Goal: Information Seeking & Learning: Learn about a topic

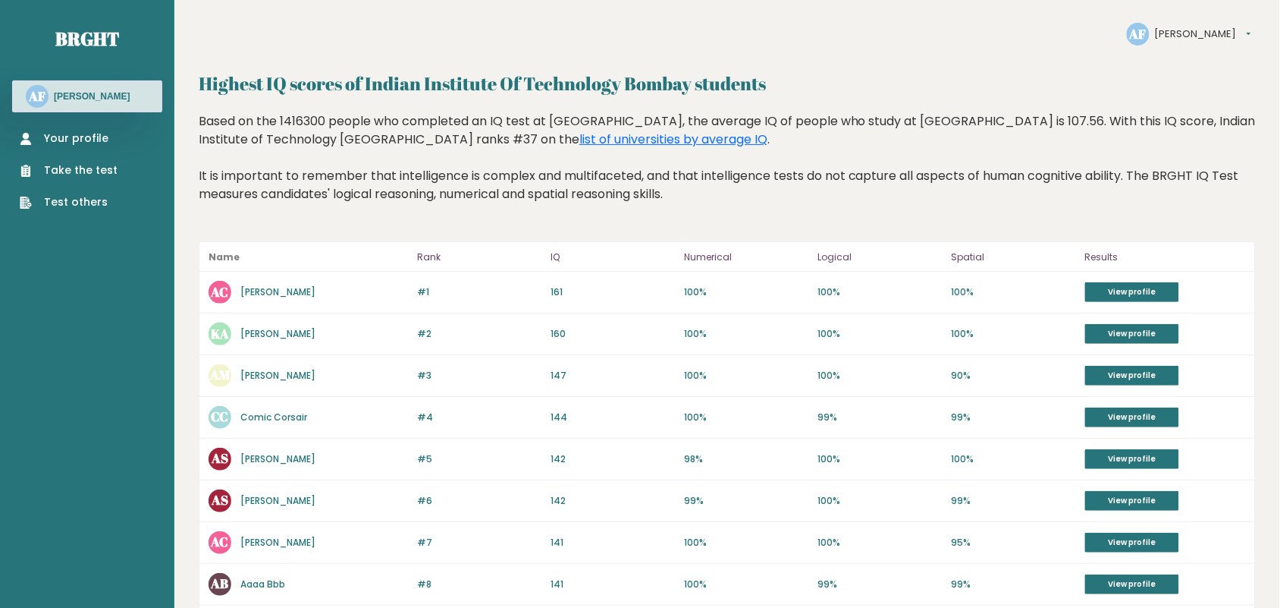
click at [1164, 29] on button "Adnan" at bounding box center [1203, 34] width 96 height 15
click at [1045, 55] on div "AF Adnan Settings Logout Highest IQ scores of Indian Institute Of Technology Bo…" at bounding box center [727, 601] width 1106 height 1203
click at [85, 141] on link "Your profile" at bounding box center [69, 138] width 98 height 16
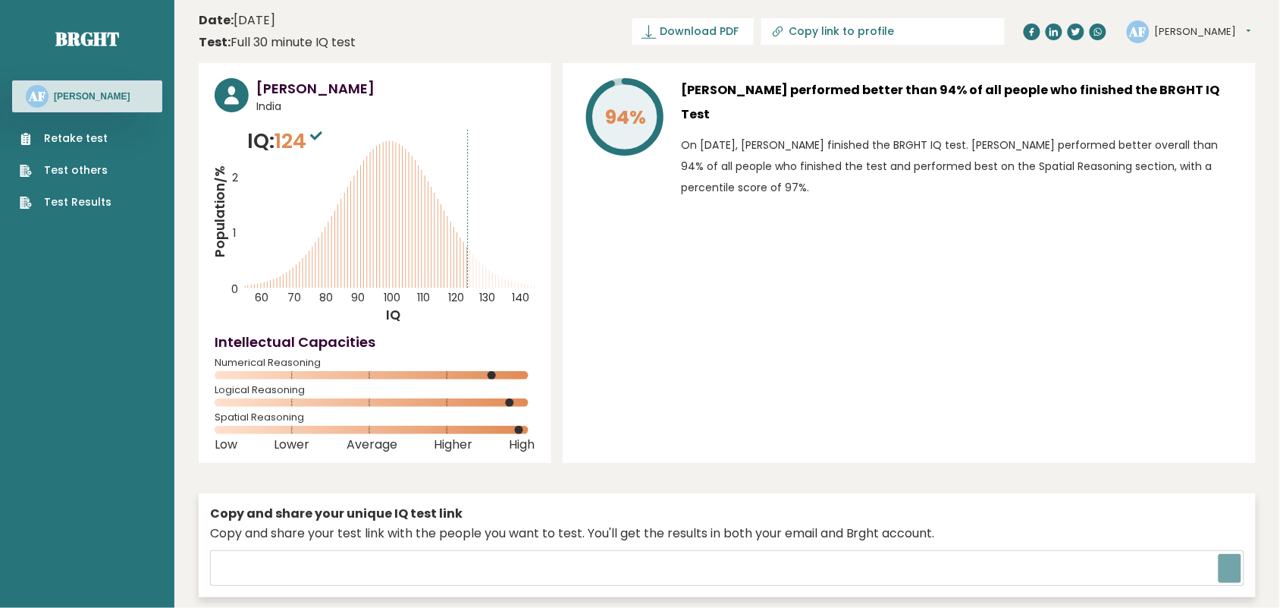
type input "[URL][DOMAIN_NAME]"
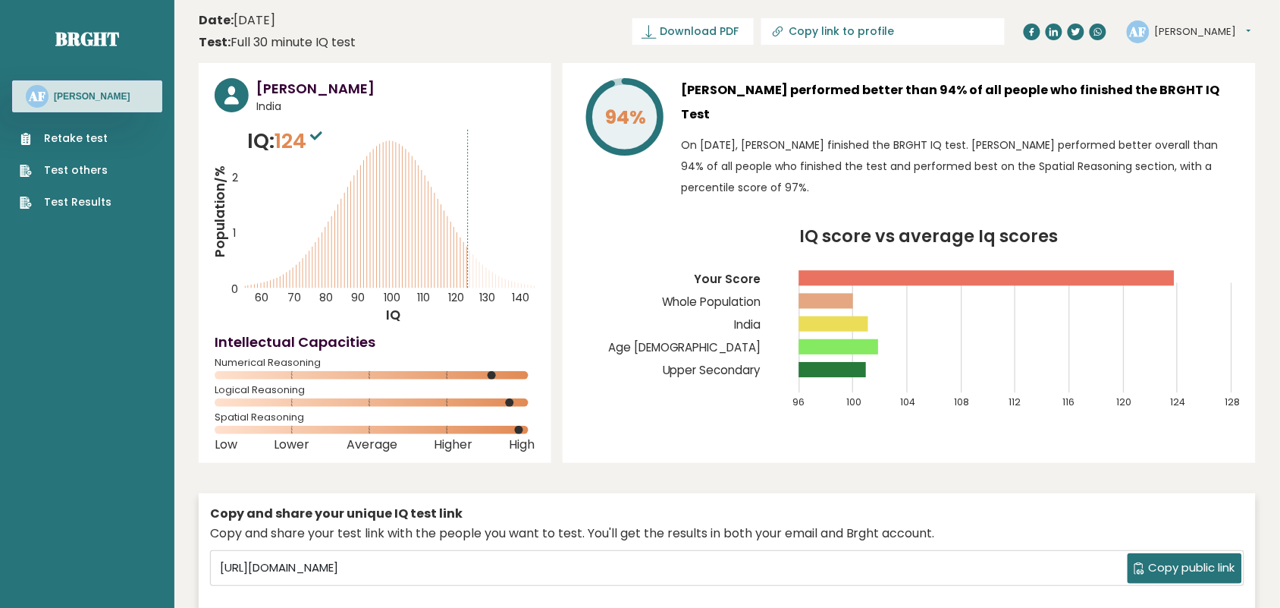
click at [1199, 33] on button "[PERSON_NAME]" at bounding box center [1203, 31] width 96 height 15
click at [1199, 114] on link "Logout" at bounding box center [1195, 118] width 77 height 21
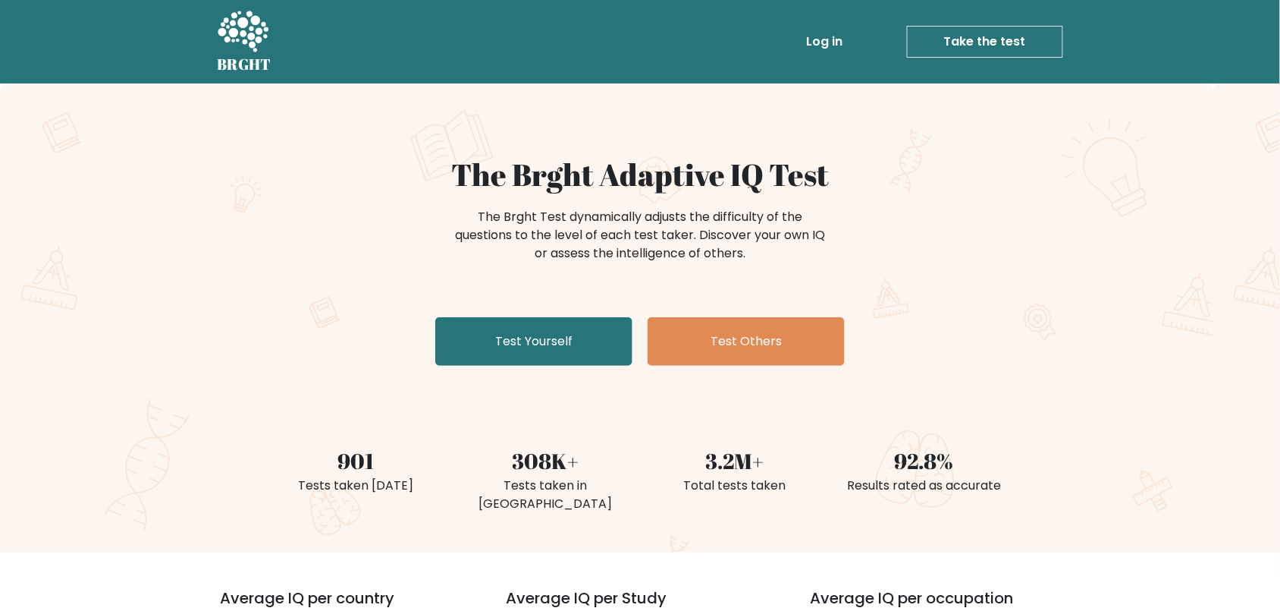
click at [825, 35] on link "Log in" at bounding box center [824, 42] width 49 height 30
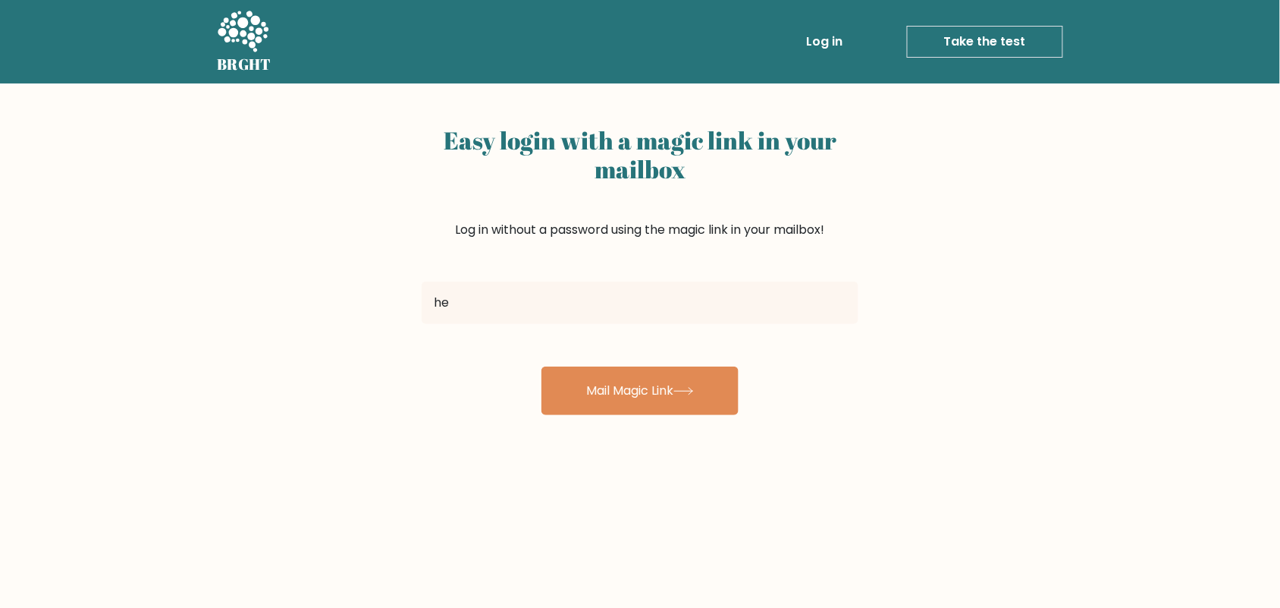
type input "hecktzar@gmail.com"
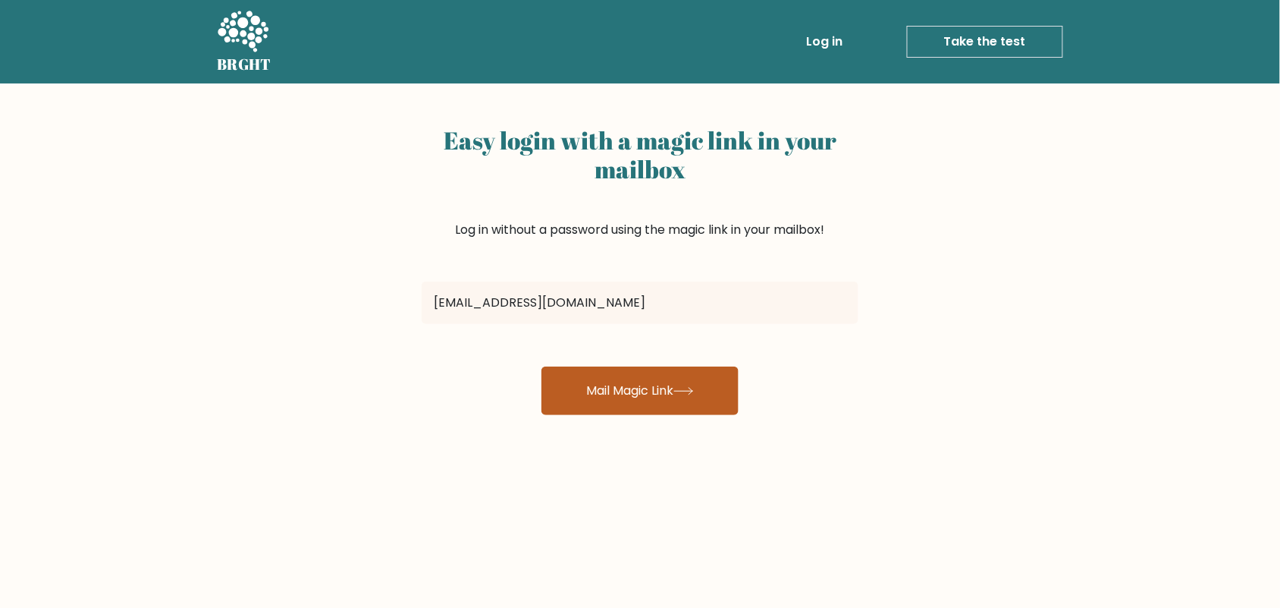
click at [624, 395] on button "Mail Magic Link" at bounding box center [640, 390] width 197 height 49
click at [636, 395] on button "Mail Magic Link" at bounding box center [640, 390] width 197 height 49
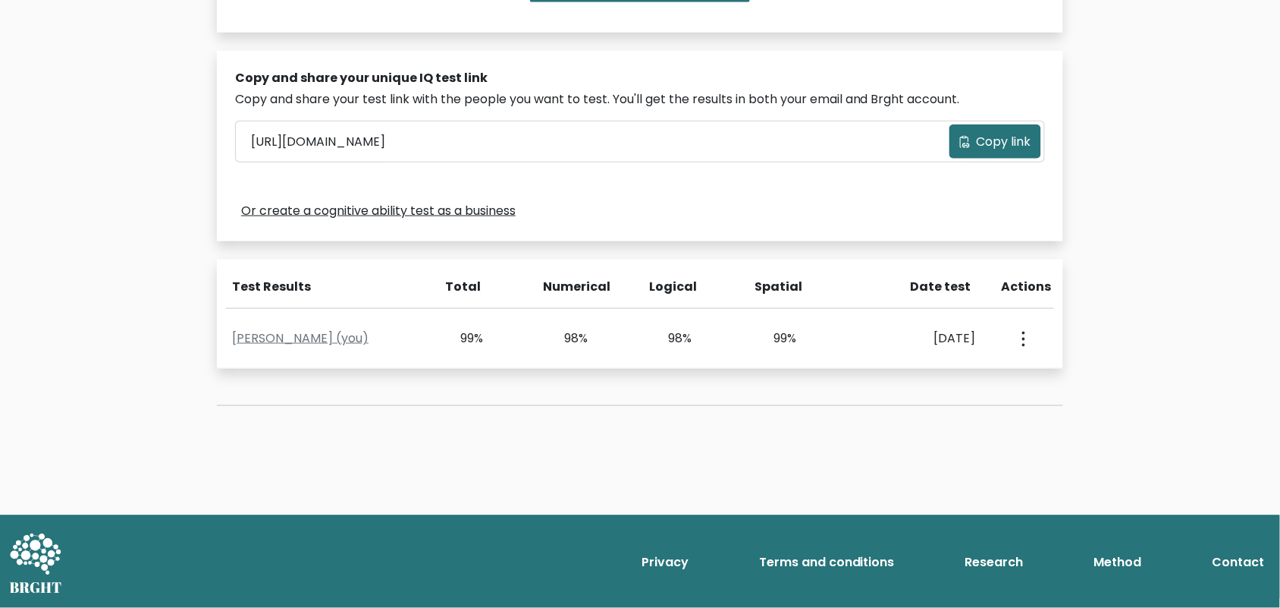
scroll to position [429, 0]
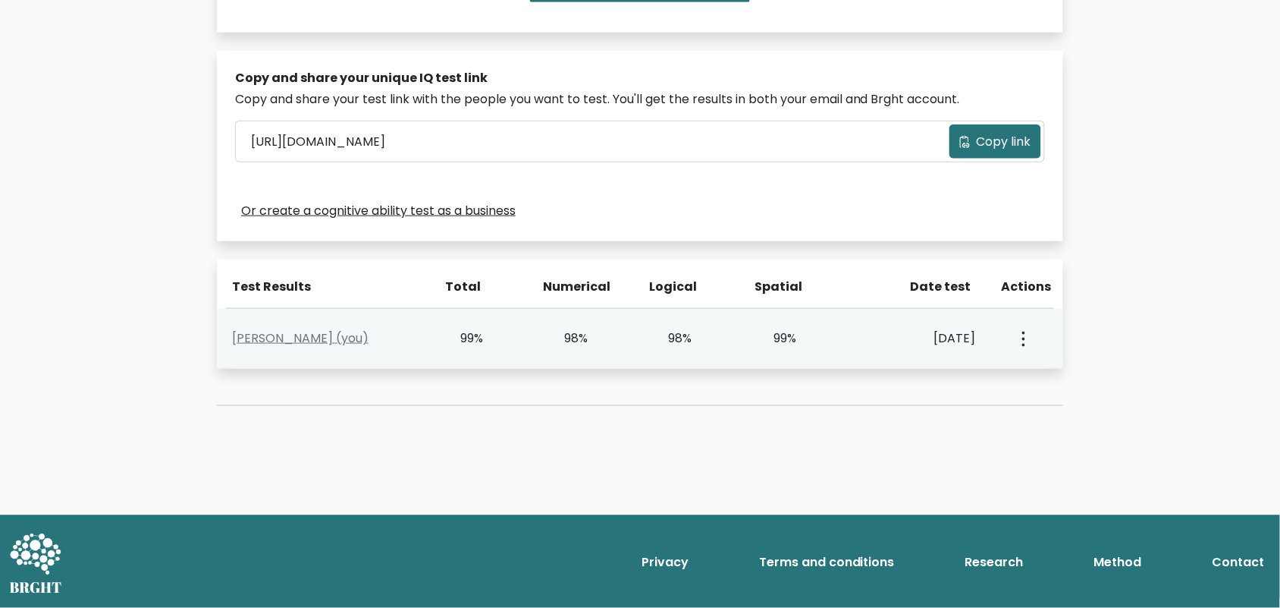
click at [1019, 335] on button "button" at bounding box center [1023, 338] width 12 height 47
click at [1055, 382] on link "View Profile" at bounding box center [1078, 382] width 120 height 24
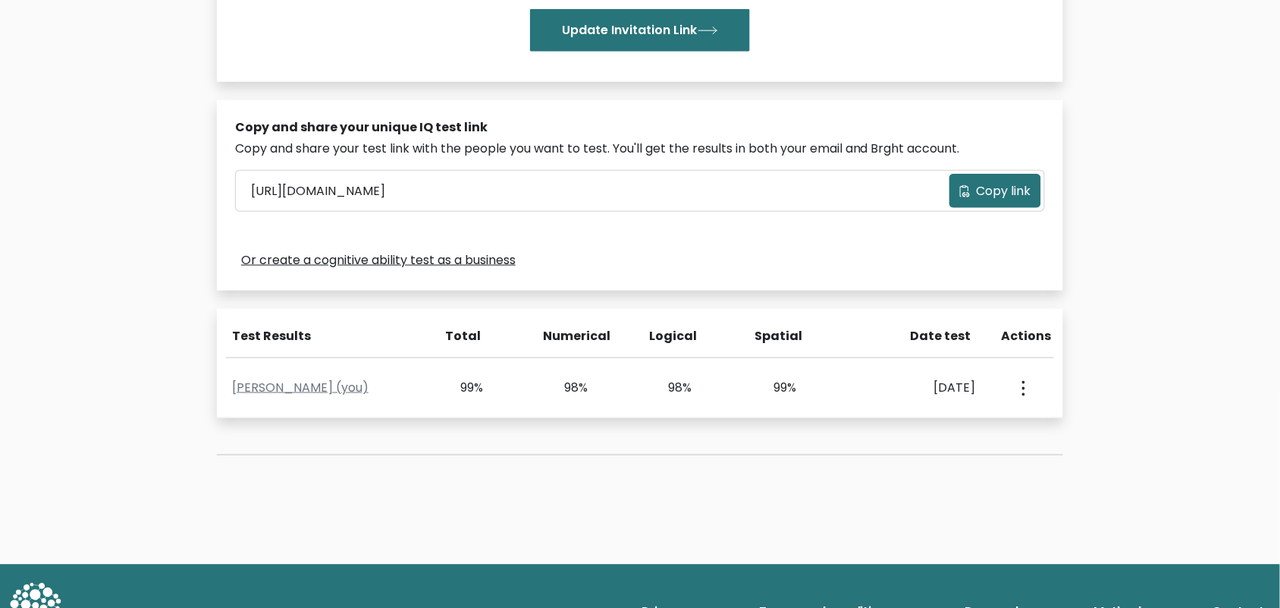
scroll to position [190, 0]
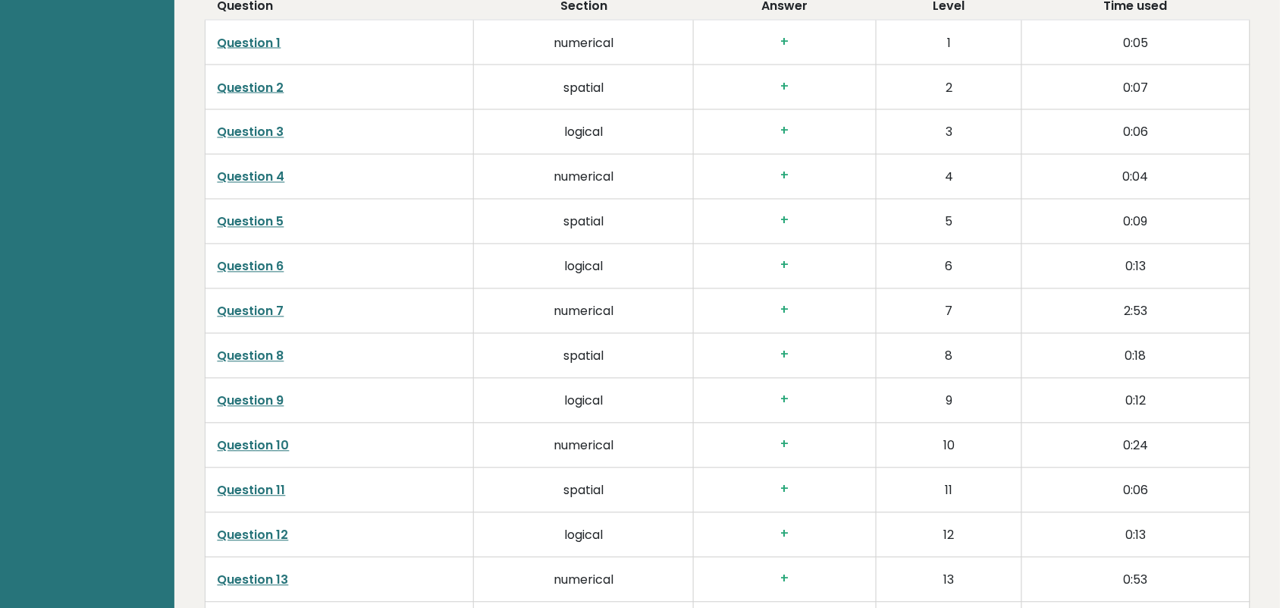
scroll to position [2560, 0]
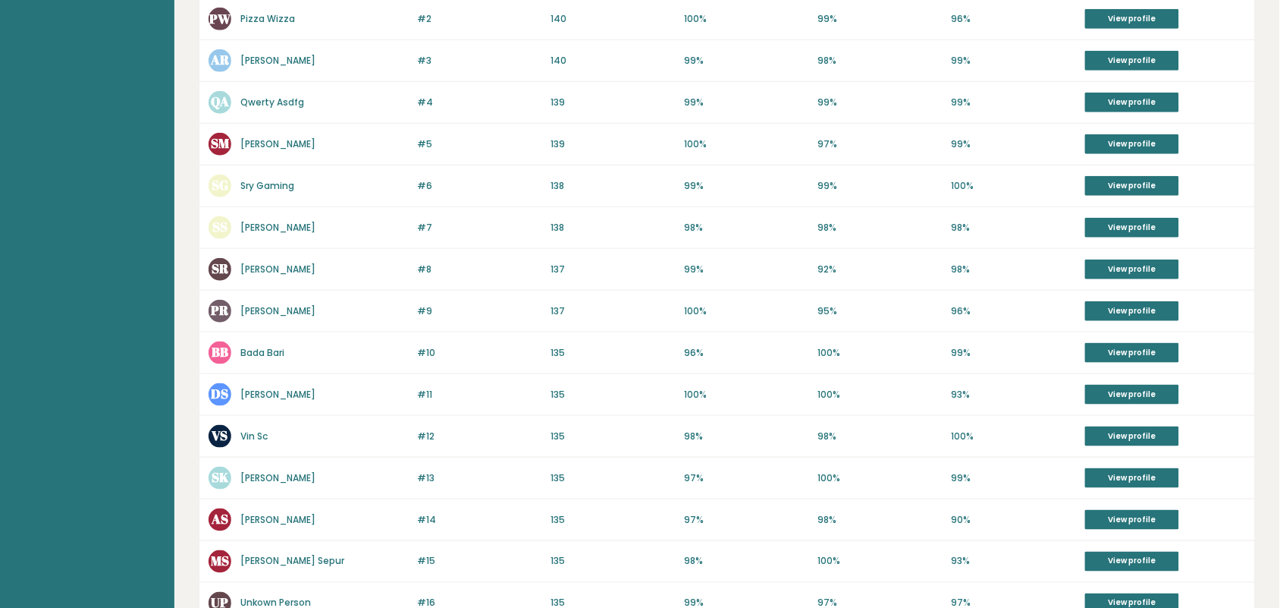
scroll to position [599, 0]
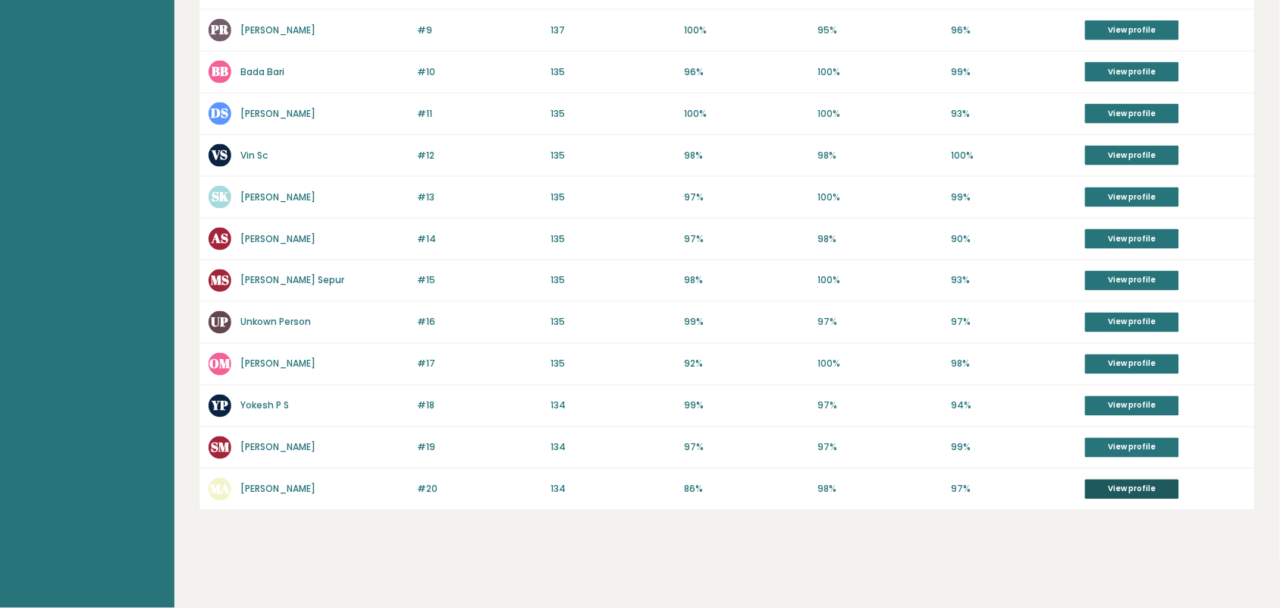
click at [1112, 492] on link "View profile" at bounding box center [1133, 489] width 94 height 20
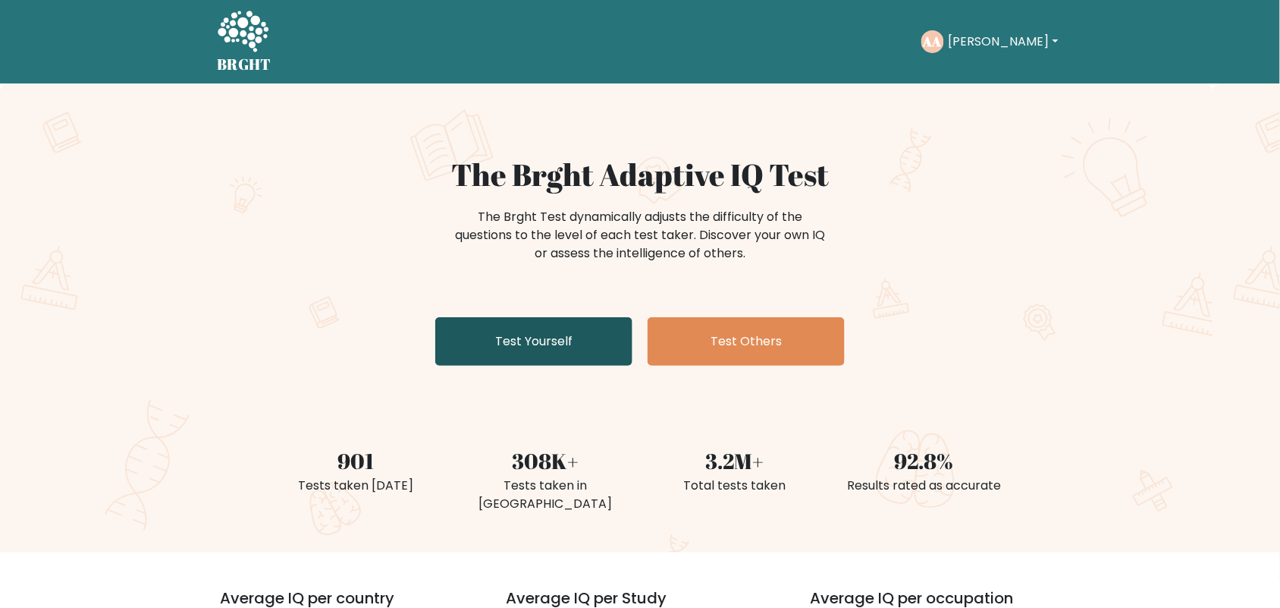
click at [592, 342] on link "Test Yourself" at bounding box center [533, 341] width 197 height 49
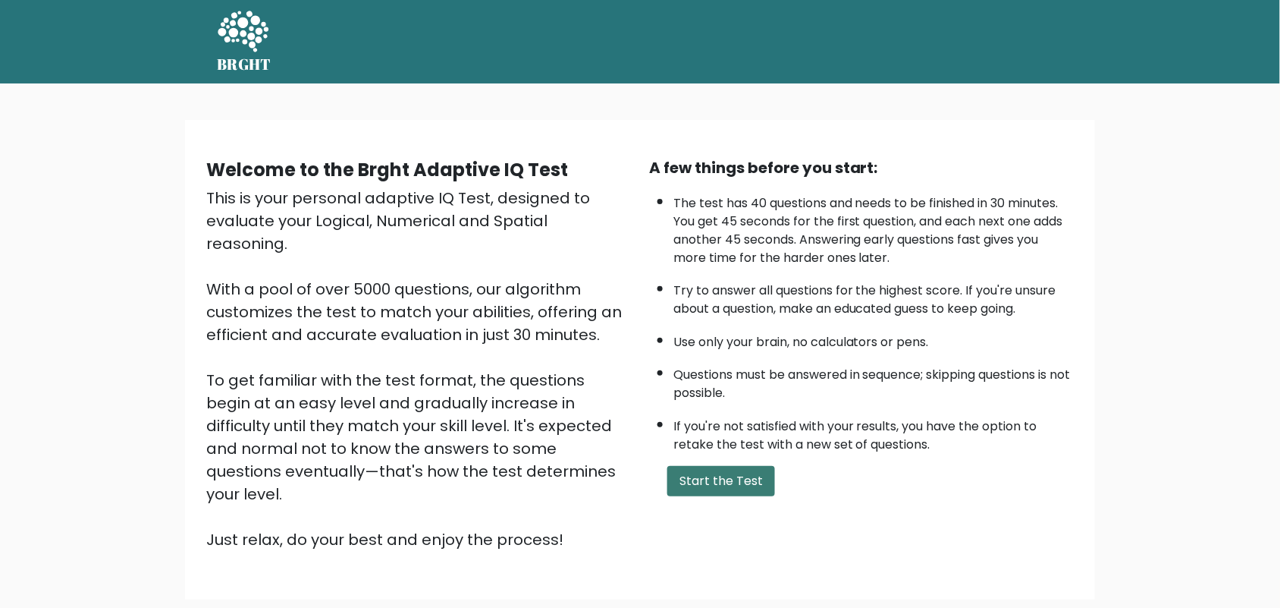
click at [718, 472] on button "Start the Test" at bounding box center [722, 481] width 108 height 30
click at [715, 482] on button "Start the Test" at bounding box center [722, 481] width 108 height 30
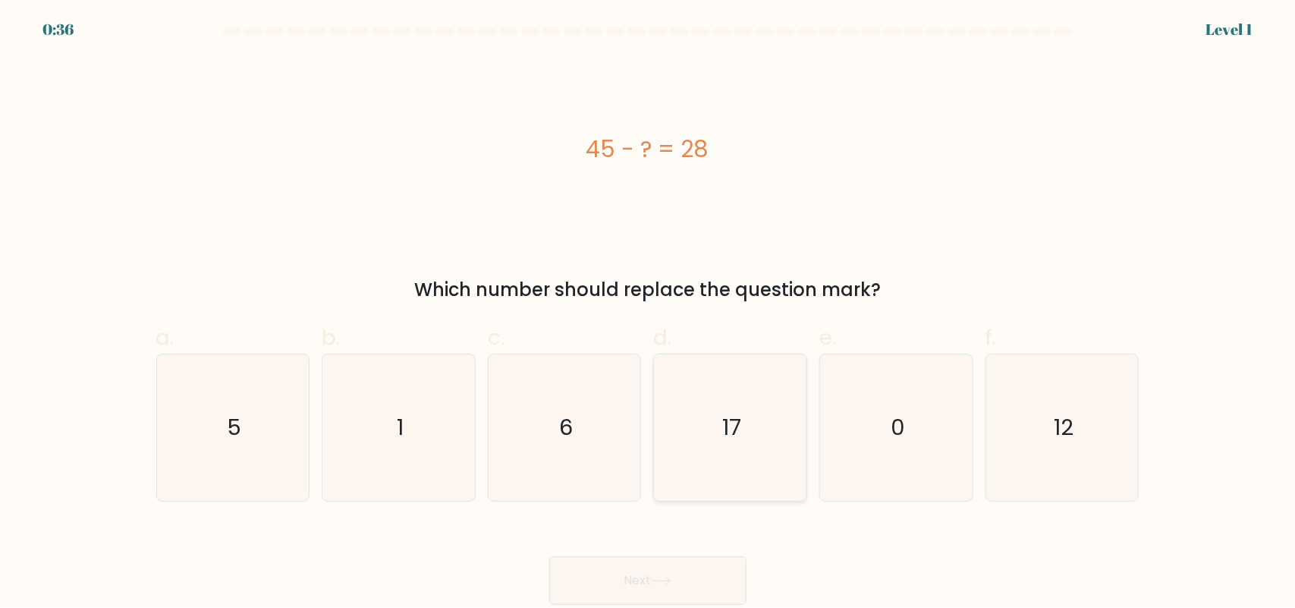
click at [749, 415] on icon "17" at bounding box center [730, 427] width 146 height 146
click at [649, 314] on input "d. 17" at bounding box center [648, 309] width 1 height 10
radio input "true"
click at [700, 582] on button "Next" at bounding box center [647, 580] width 197 height 49
click at [643, 575] on button "Next" at bounding box center [647, 580] width 197 height 49
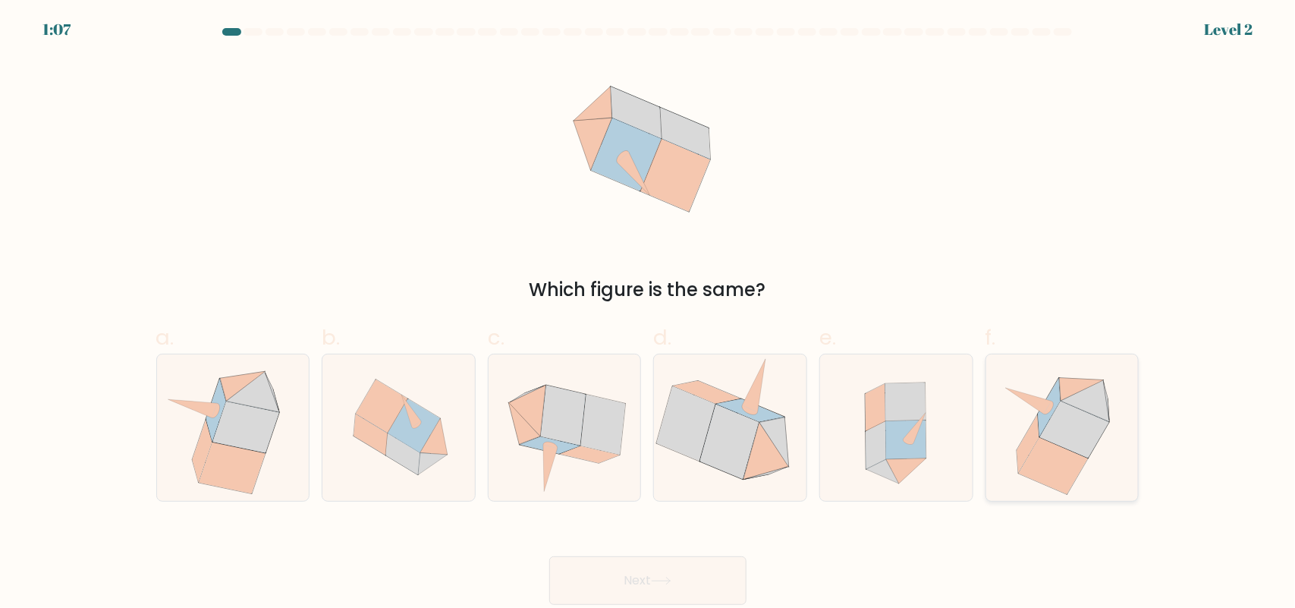
click at [1082, 426] on icon at bounding box center [1074, 429] width 69 height 57
click at [649, 314] on input "f." at bounding box center [648, 309] width 1 height 10
radio input "true"
click at [705, 573] on button "Next" at bounding box center [647, 580] width 197 height 49
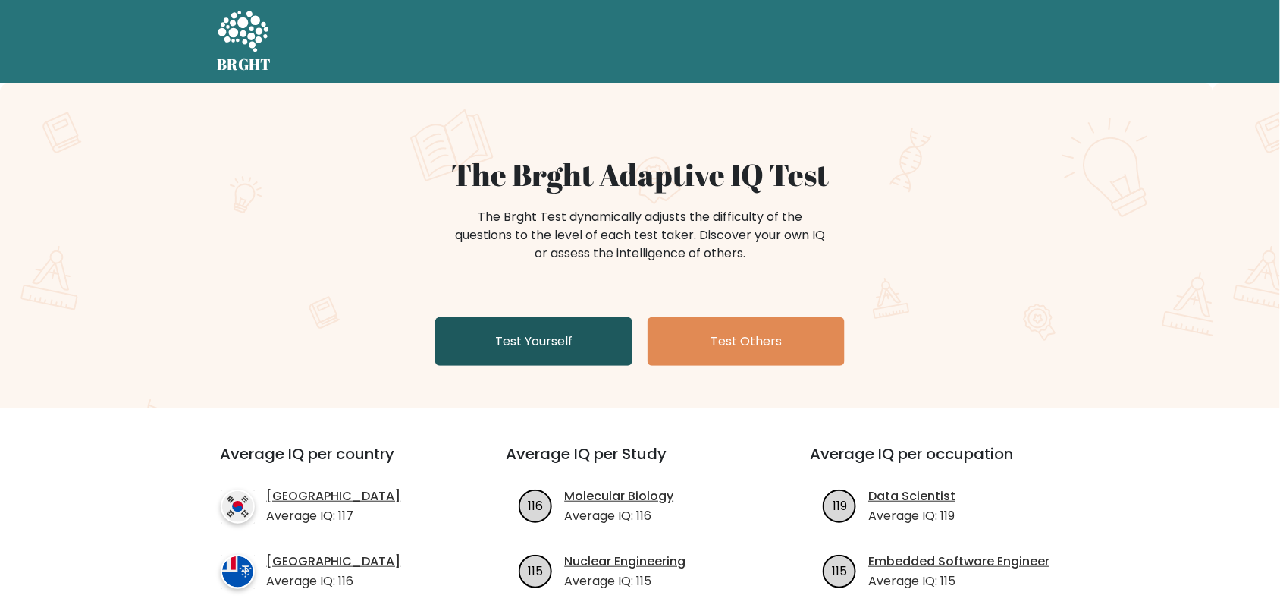
click at [611, 335] on link "Test Yourself" at bounding box center [533, 341] width 197 height 49
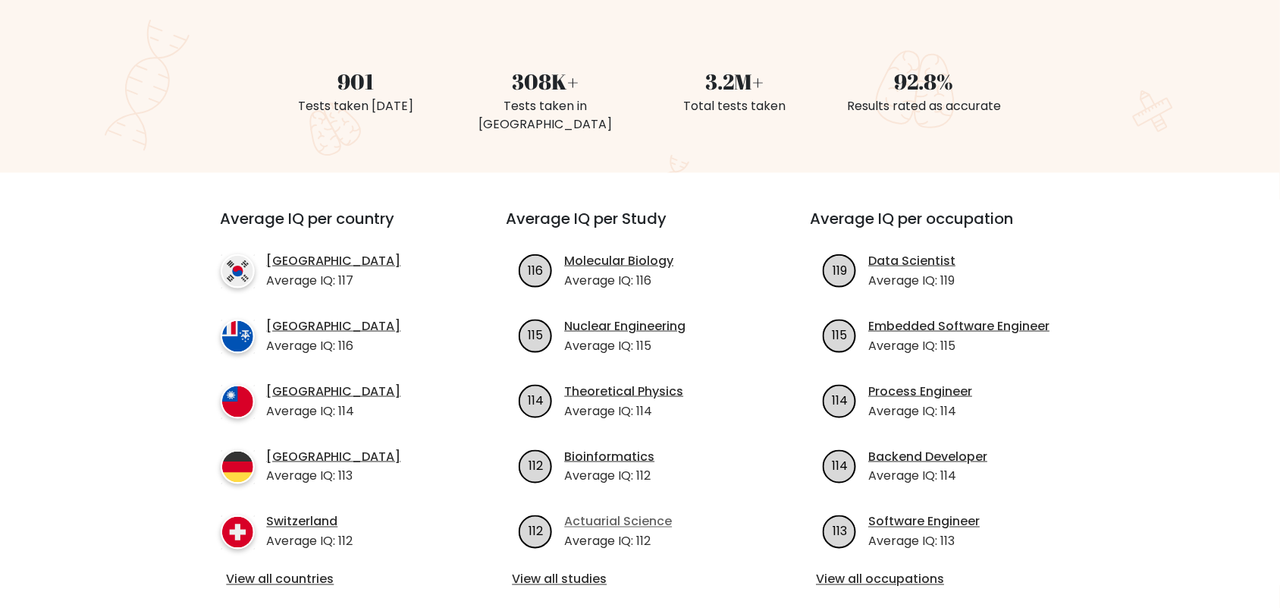
scroll to position [474, 0]
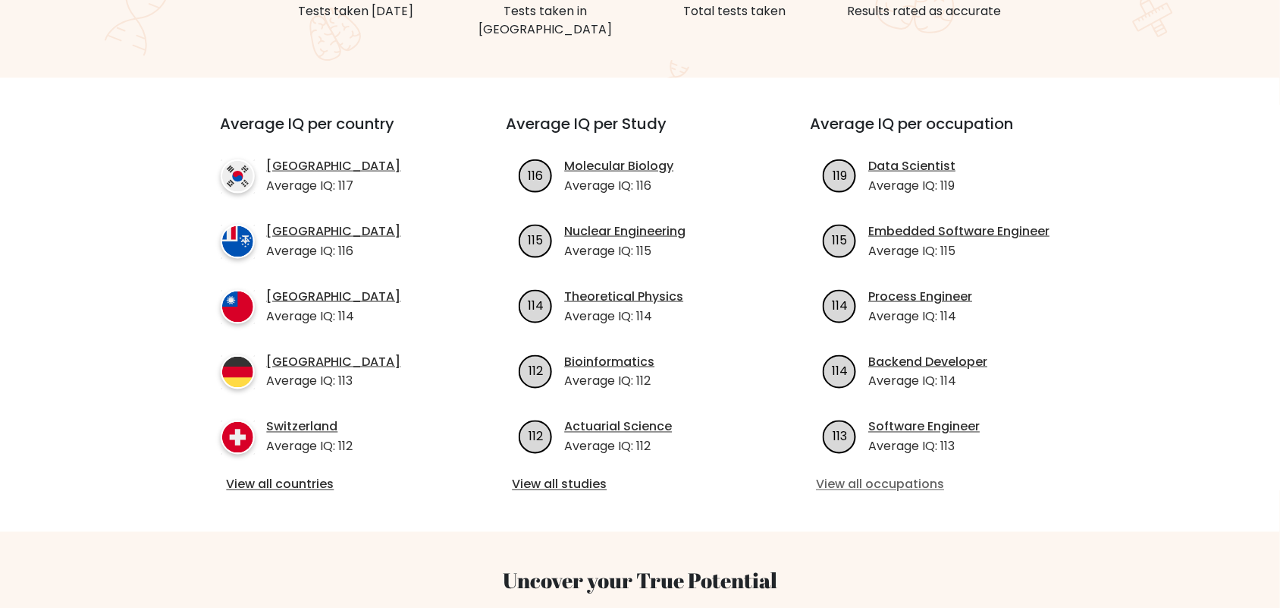
click at [908, 476] on link "View all occupations" at bounding box center [945, 485] width 256 height 18
click at [584, 476] on link "View all studies" at bounding box center [641, 485] width 256 height 18
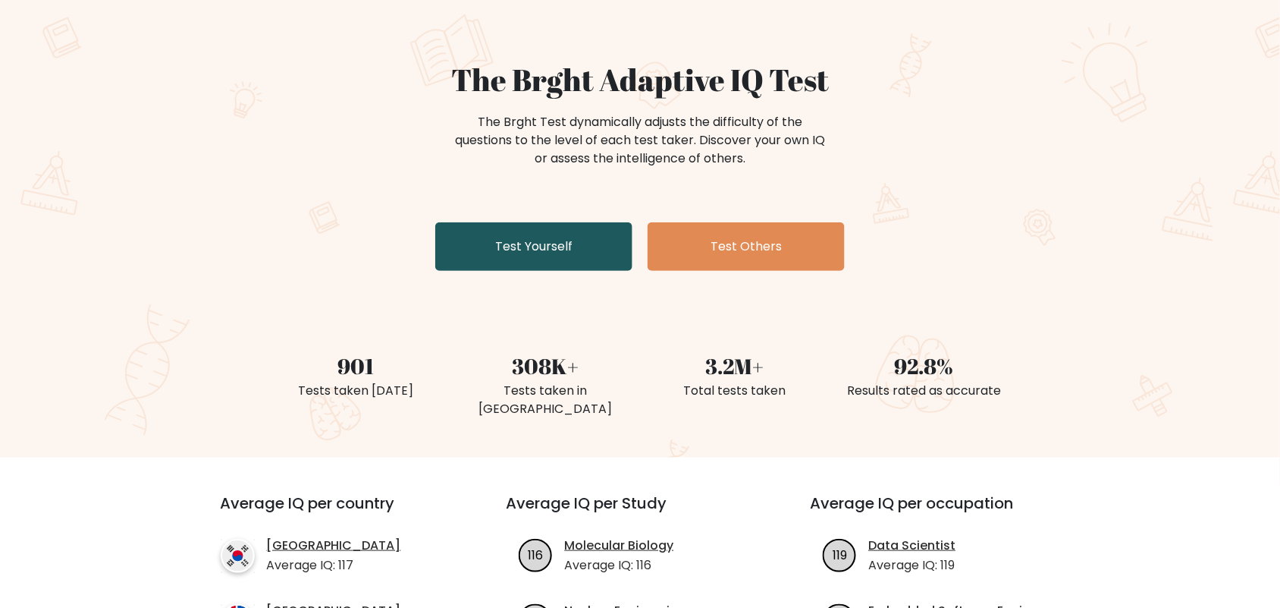
click at [596, 245] on link "Test Yourself" at bounding box center [533, 246] width 197 height 49
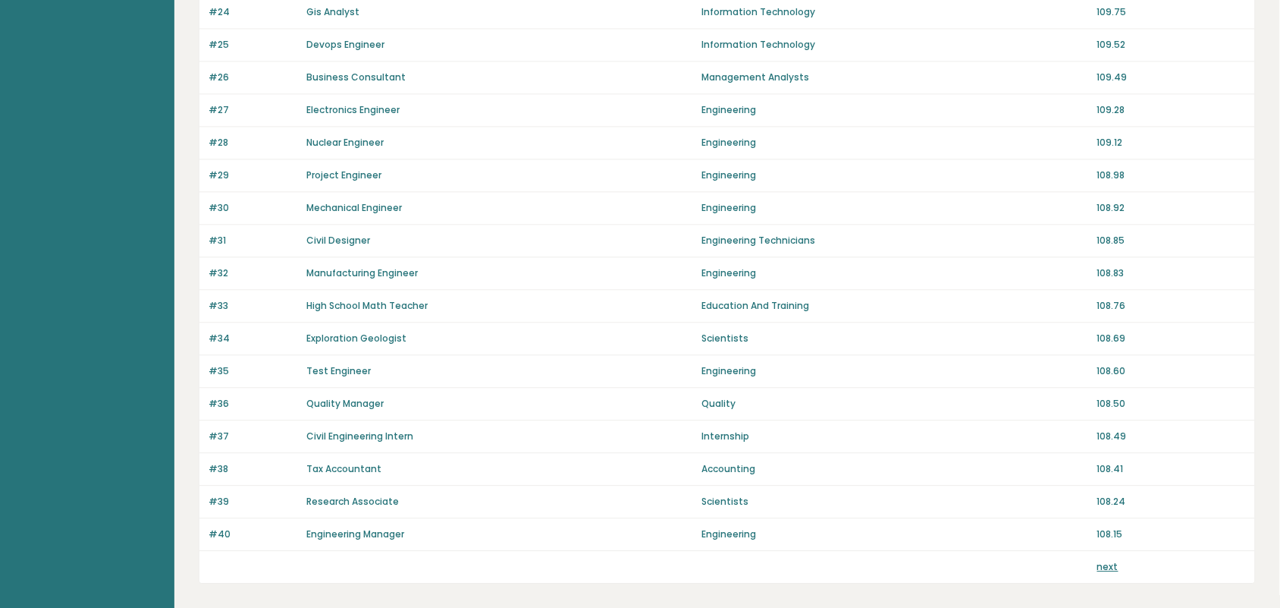
scroll to position [1028, 0]
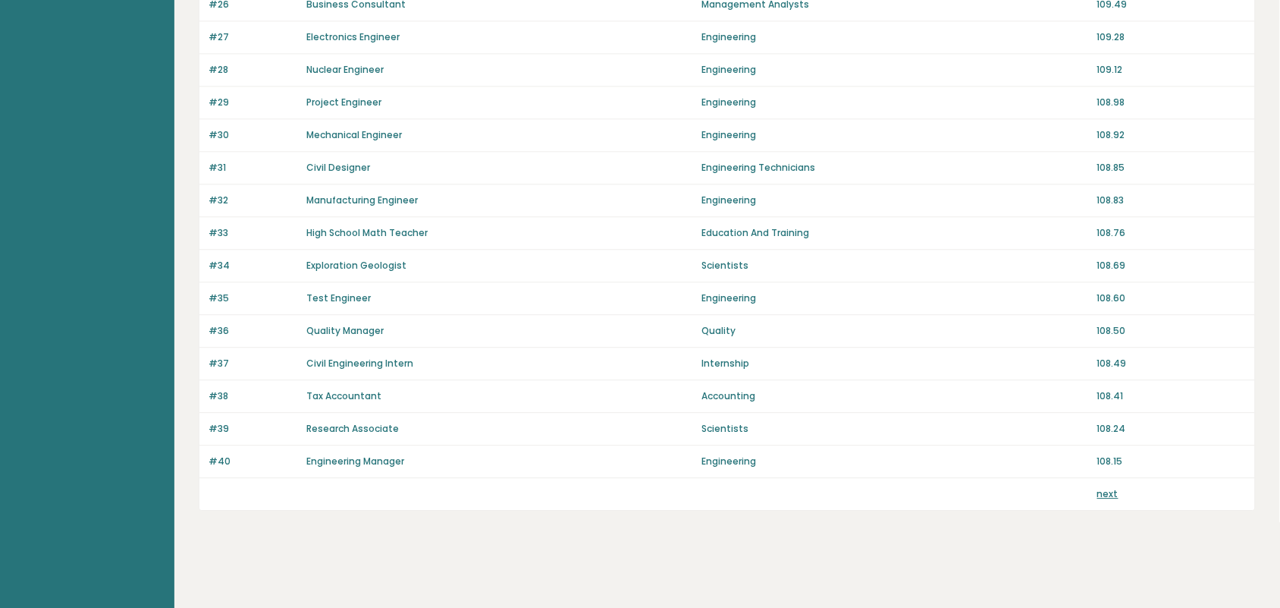
click at [1109, 497] on link "next" at bounding box center [1108, 493] width 21 height 13
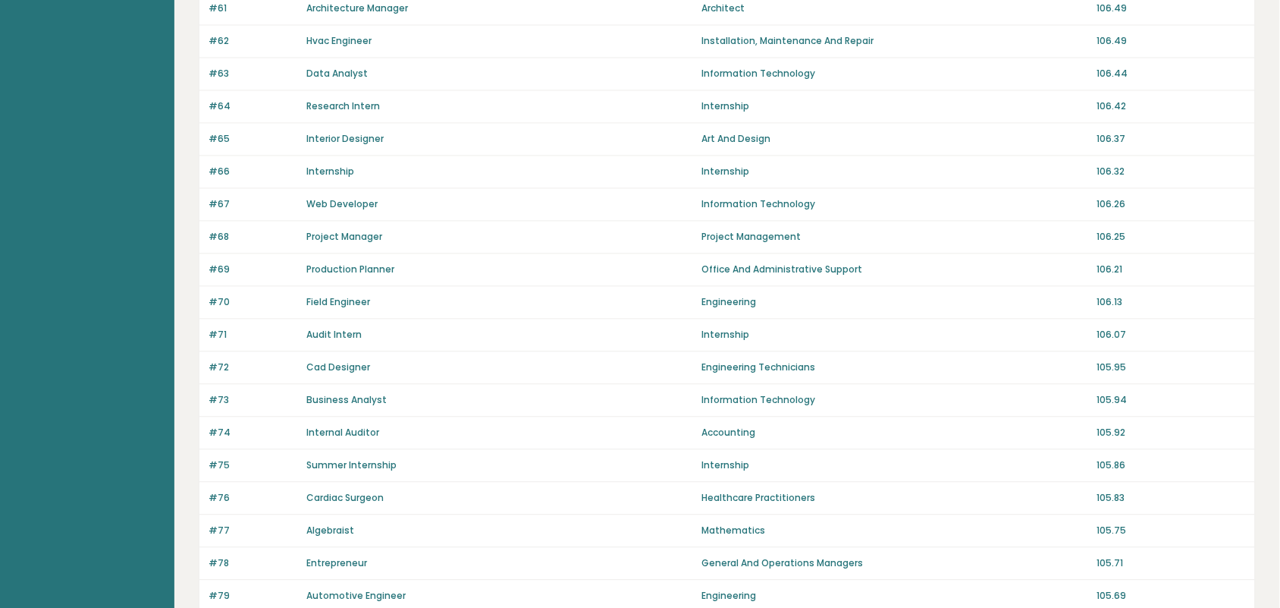
scroll to position [1028, 0]
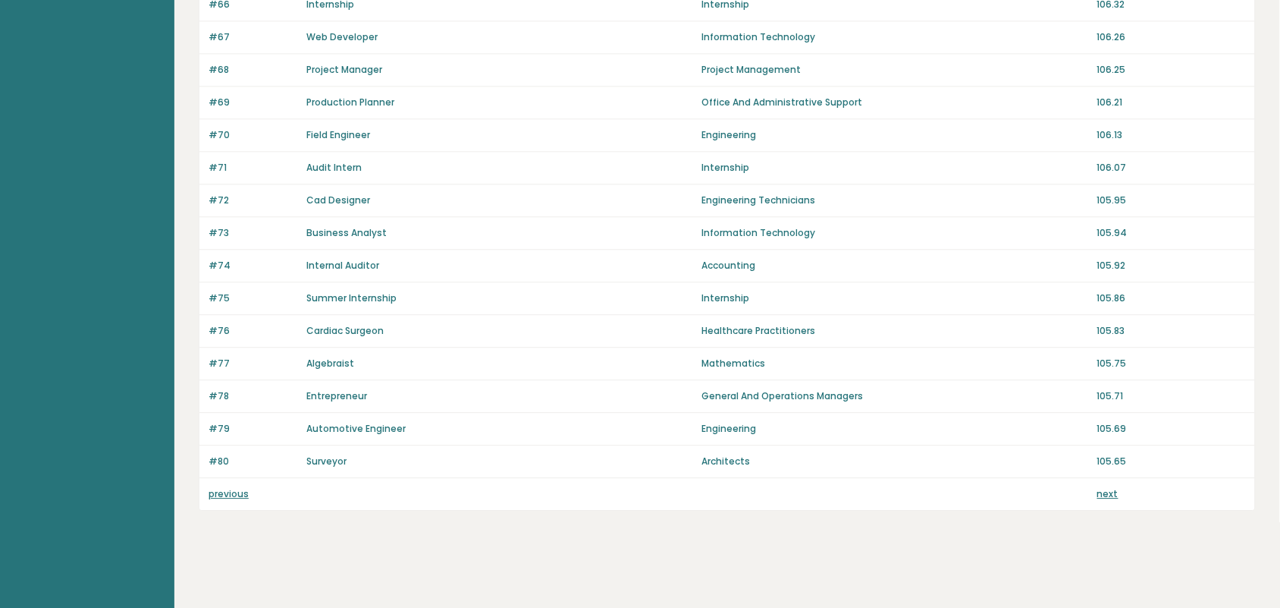
click at [1104, 494] on link "next" at bounding box center [1108, 493] width 21 height 13
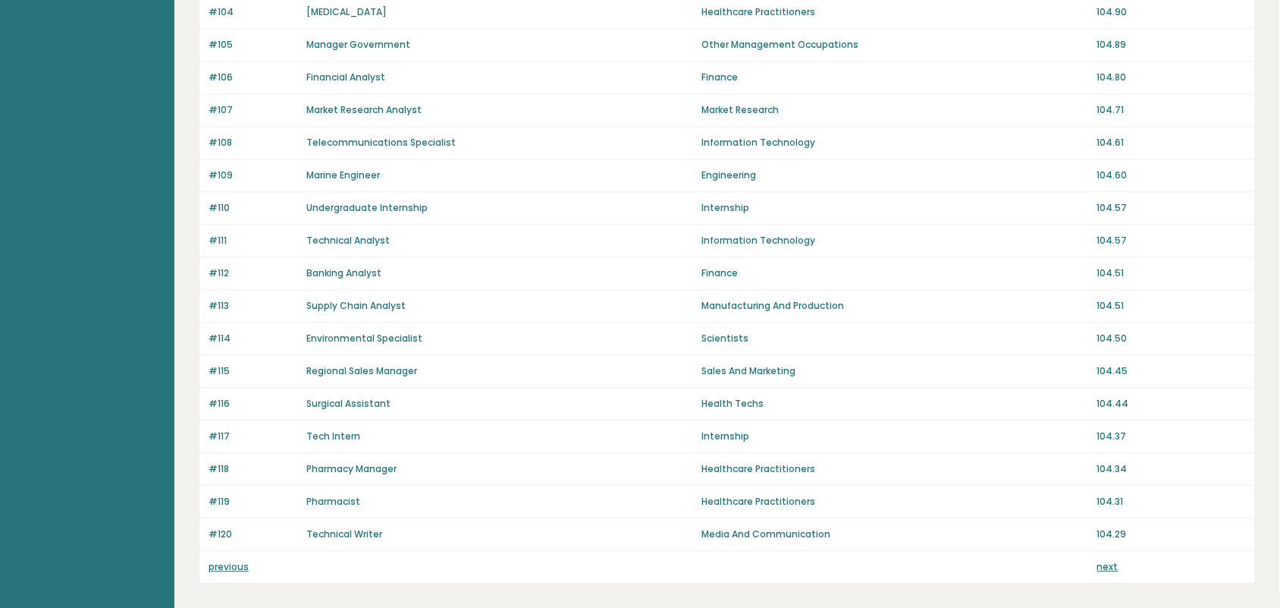
scroll to position [1028, 0]
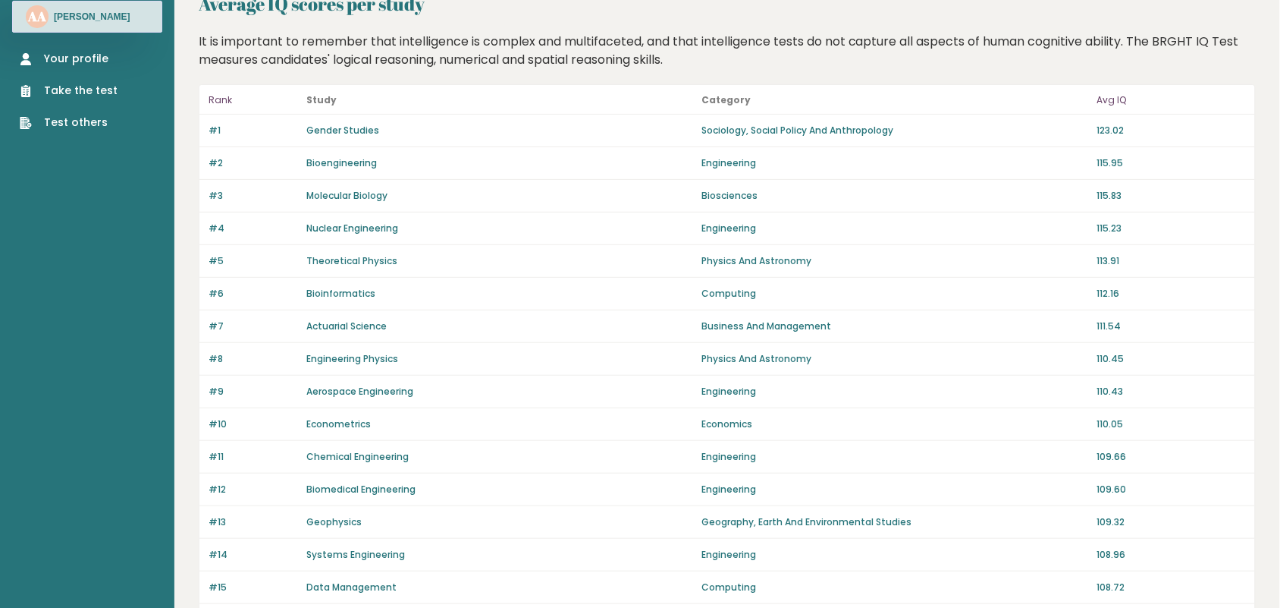
scroll to position [364, 0]
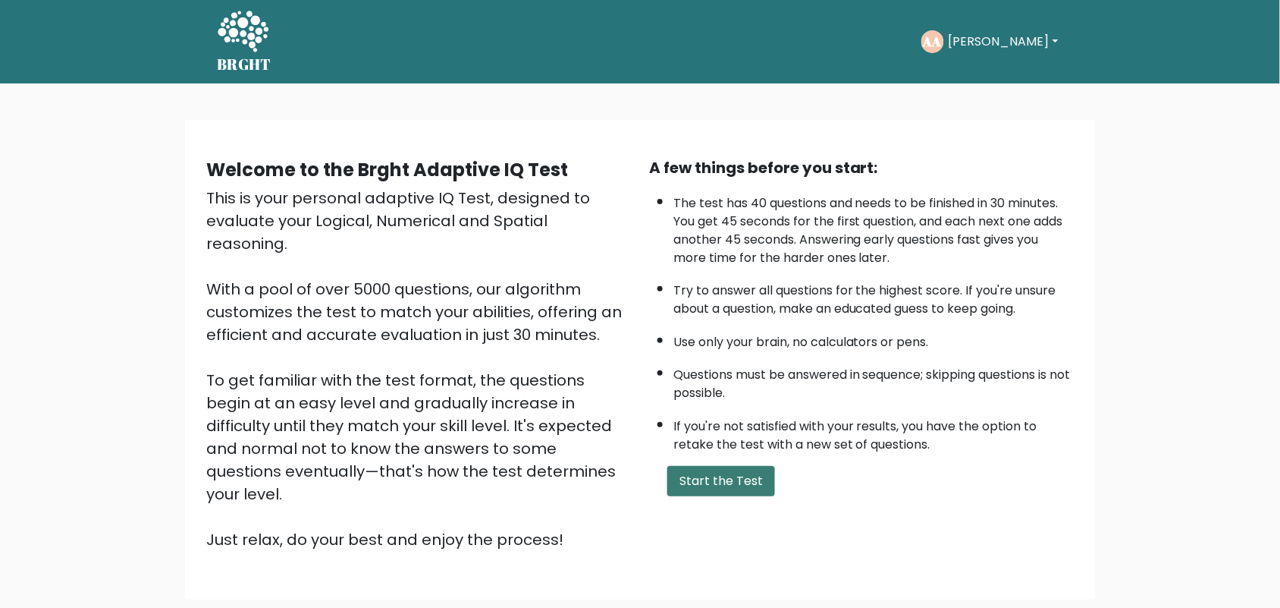
click at [702, 476] on button "Start the Test" at bounding box center [722, 481] width 108 height 30
click at [986, 34] on button "Adnan" at bounding box center [1003, 42] width 119 height 20
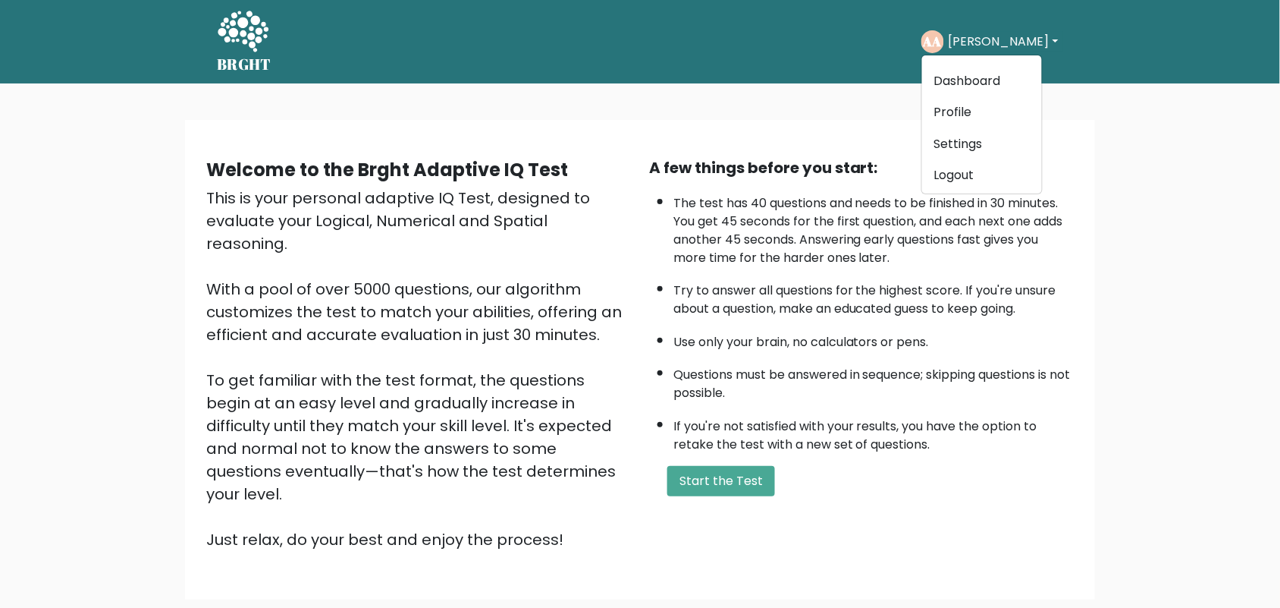
click at [893, 107] on div "Welcome to the Brght Adaptive IQ Test This is your personal adaptive IQ Test, d…" at bounding box center [640, 365] width 1280 height 564
click at [999, 49] on button "Adnan" at bounding box center [1003, 42] width 119 height 20
click at [817, 96] on div "Welcome to the Brght Adaptive IQ Test This is your personal adaptive IQ Test, d…" at bounding box center [640, 365] width 1280 height 564
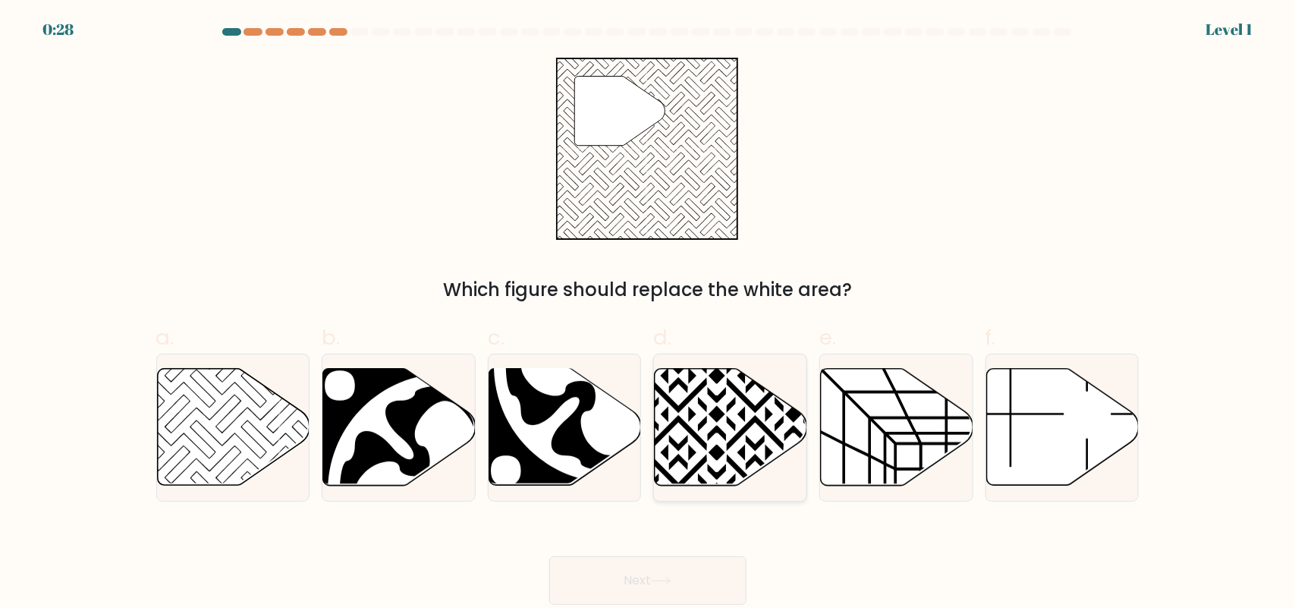
click at [782, 451] on icon at bounding box center [731, 426] width 152 height 117
click at [649, 314] on input "d." at bounding box center [648, 309] width 1 height 10
radio input "true"
click at [668, 581] on icon at bounding box center [661, 580] width 18 height 7
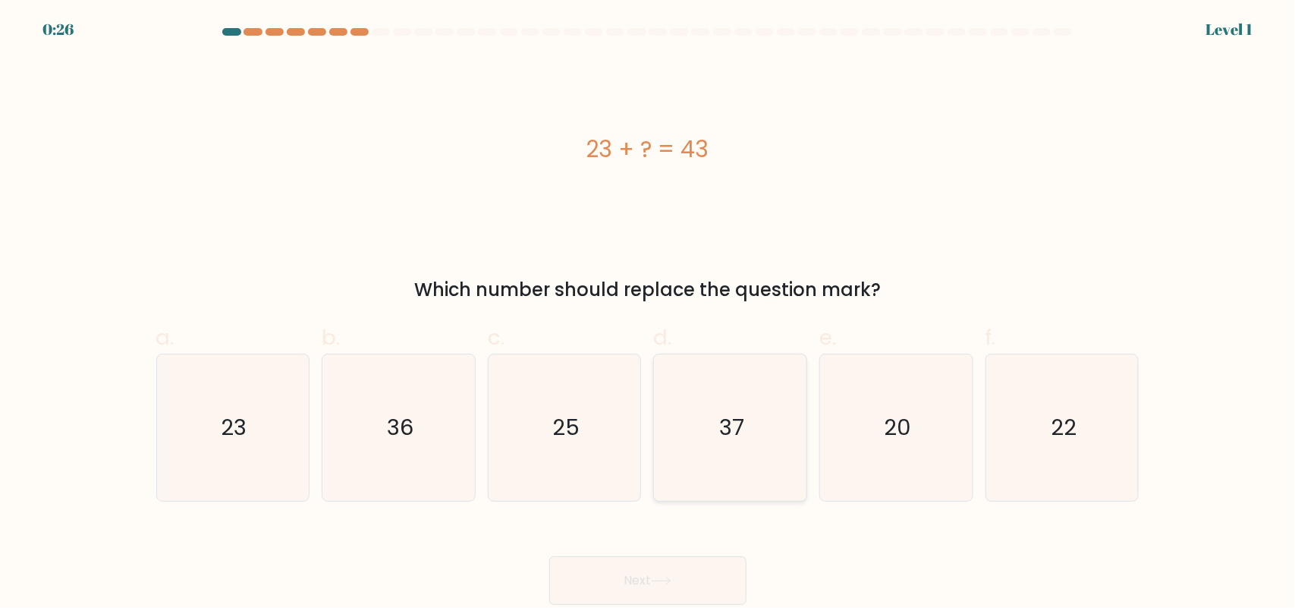
click at [700, 453] on icon "37" at bounding box center [730, 427] width 146 height 146
click at [649, 314] on input "d. 37" at bounding box center [648, 309] width 1 height 10
radio input "true"
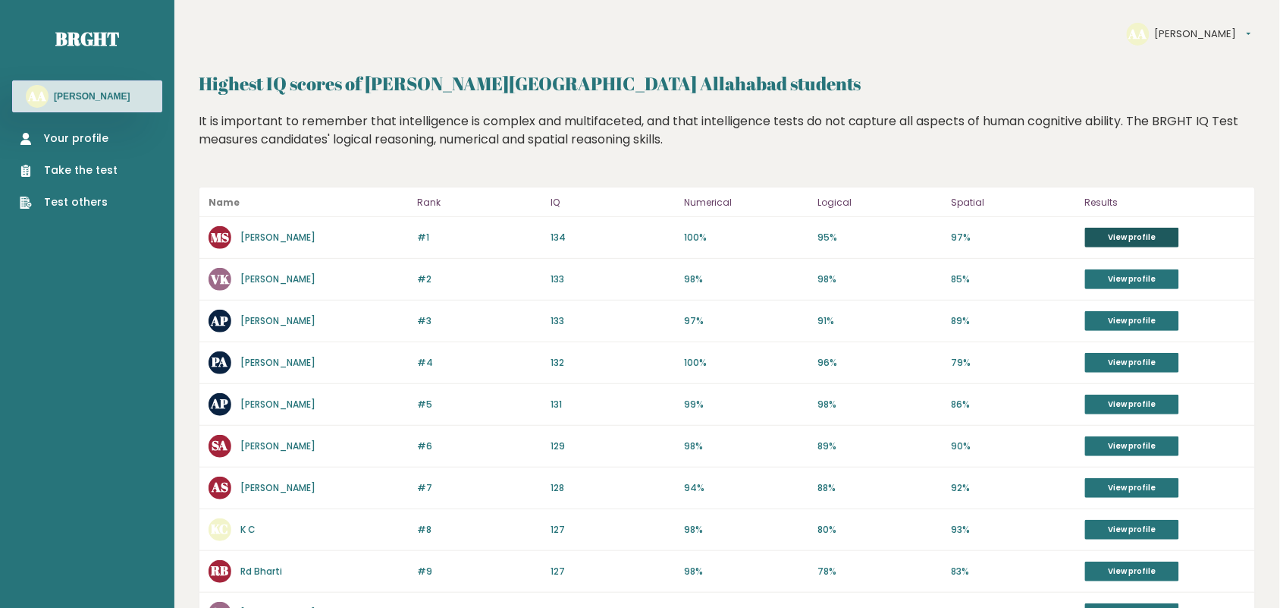
click at [1147, 235] on link "View profile" at bounding box center [1133, 238] width 94 height 20
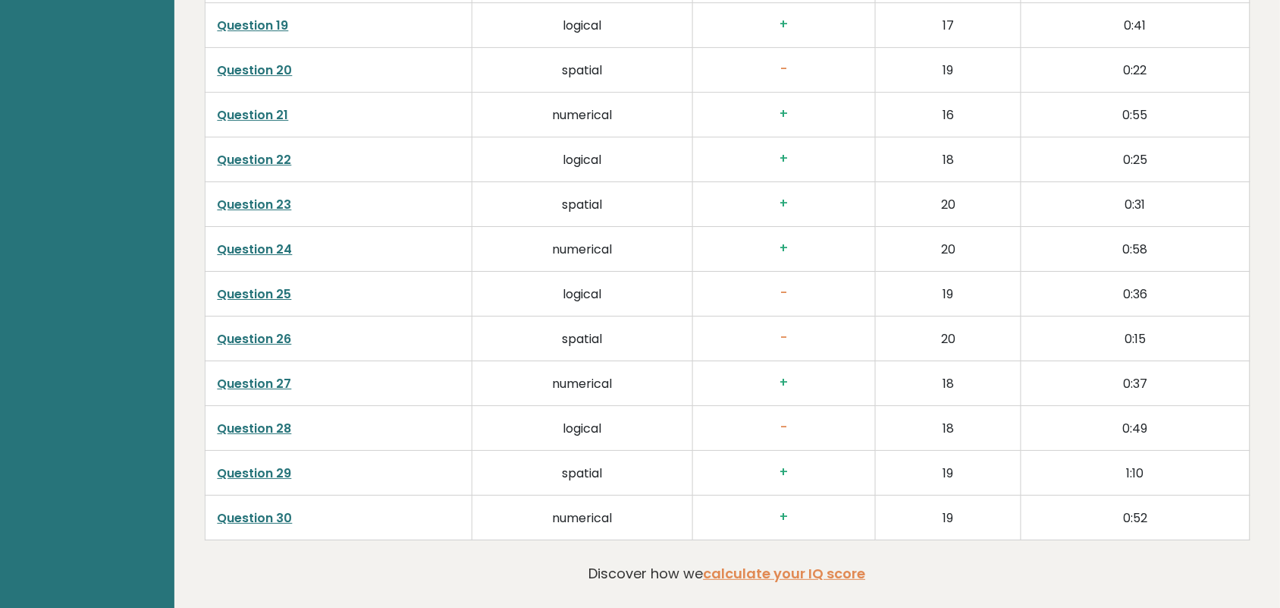
scroll to position [3279, 0]
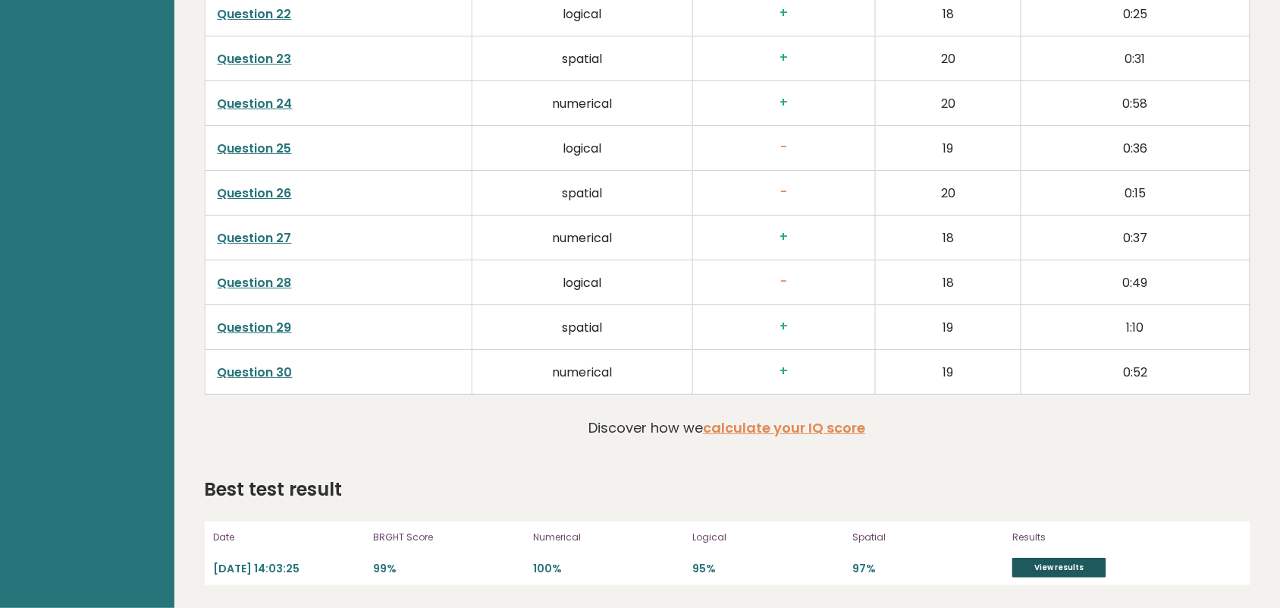
click at [1045, 567] on link "View results" at bounding box center [1060, 568] width 94 height 20
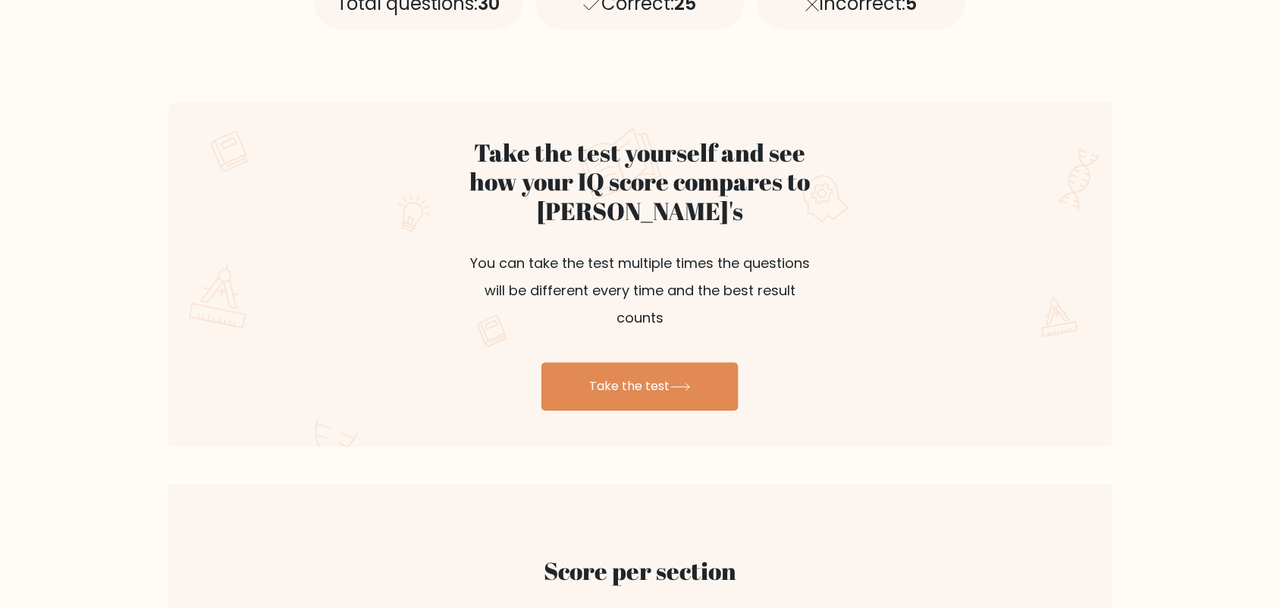
scroll to position [853, 0]
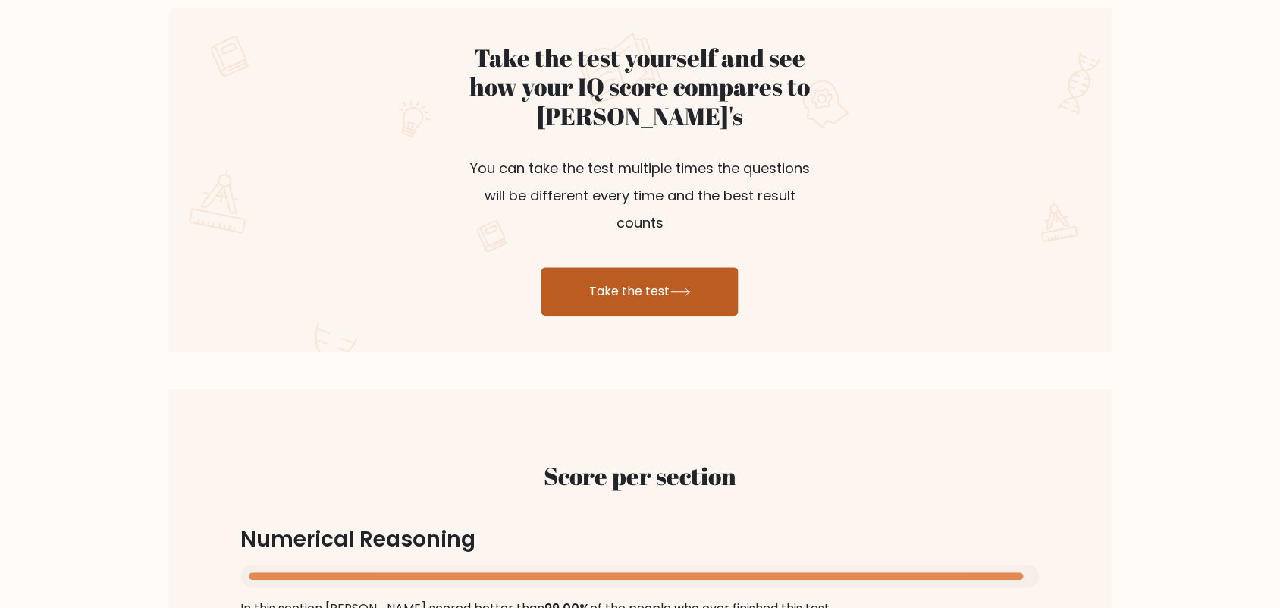
click at [656, 268] on link "Take the test" at bounding box center [640, 292] width 197 height 49
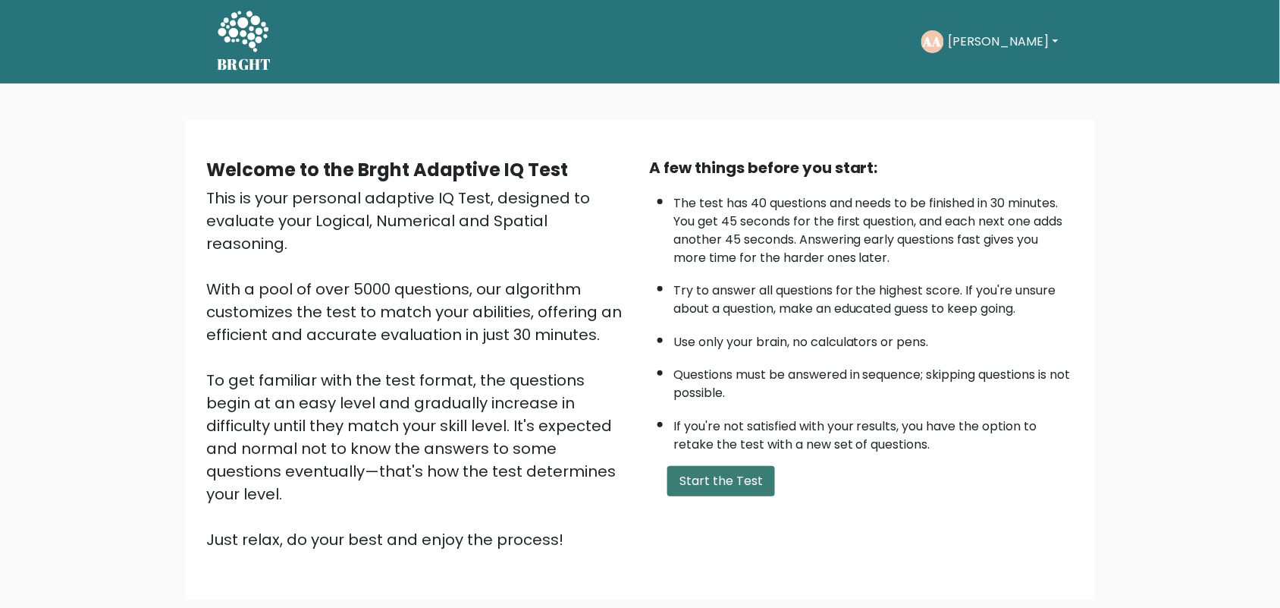
click at [737, 472] on button "Start the Test" at bounding box center [722, 481] width 108 height 30
